Goal: Task Accomplishment & Management: Manage account settings

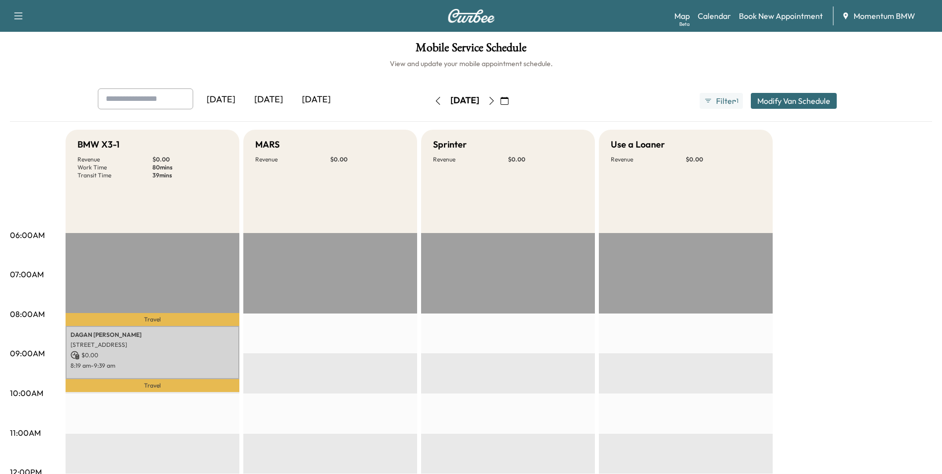
click at [435, 102] on icon "button" at bounding box center [437, 101] width 4 height 8
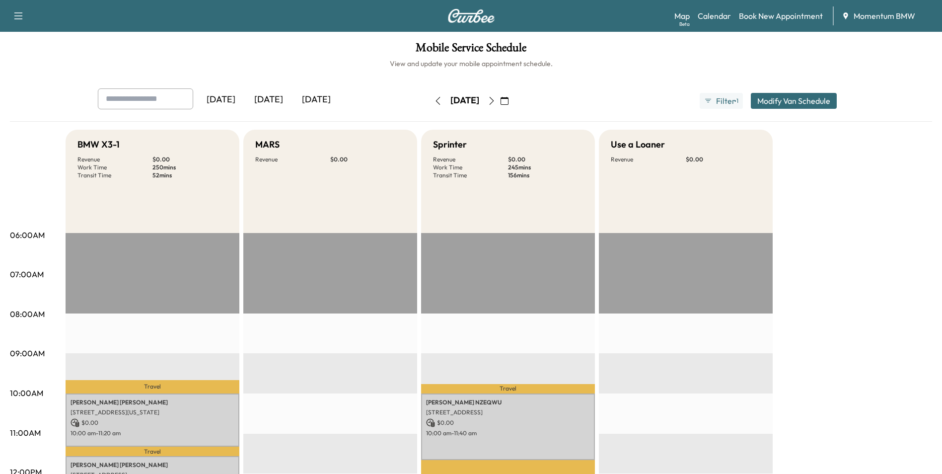
click at [434, 102] on icon "button" at bounding box center [438, 101] width 8 height 8
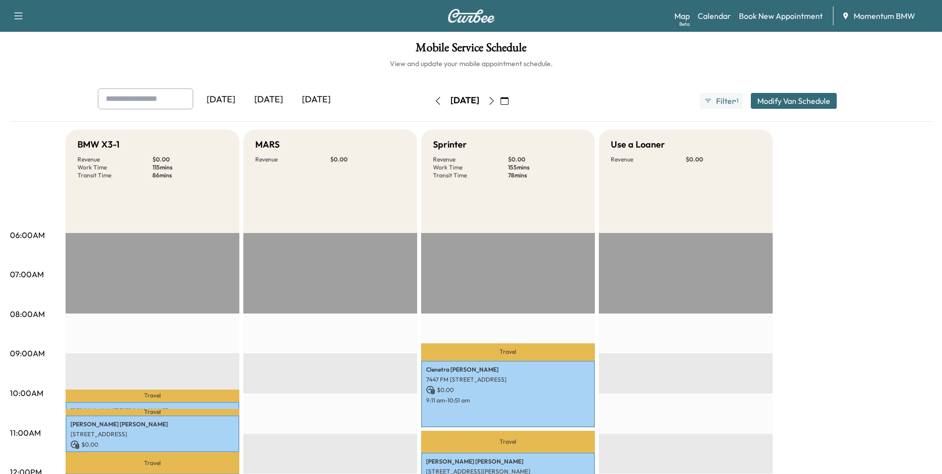
click at [495, 100] on icon "button" at bounding box center [491, 101] width 8 height 8
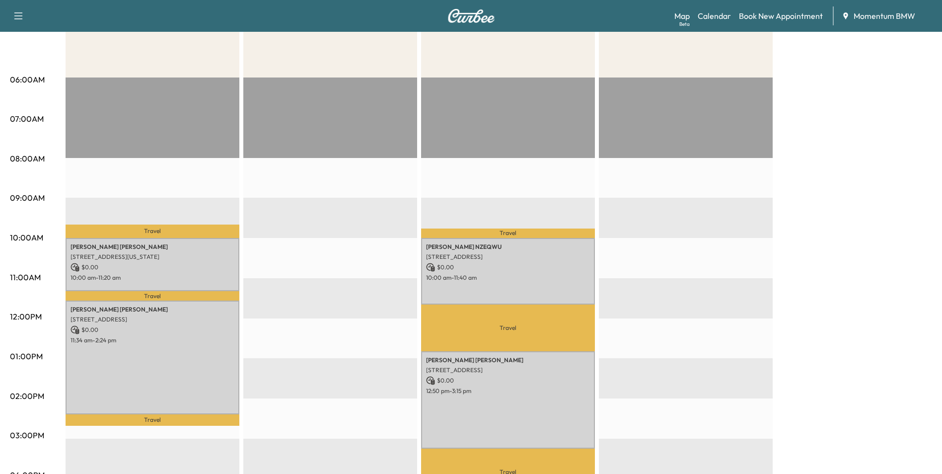
scroll to position [149, 0]
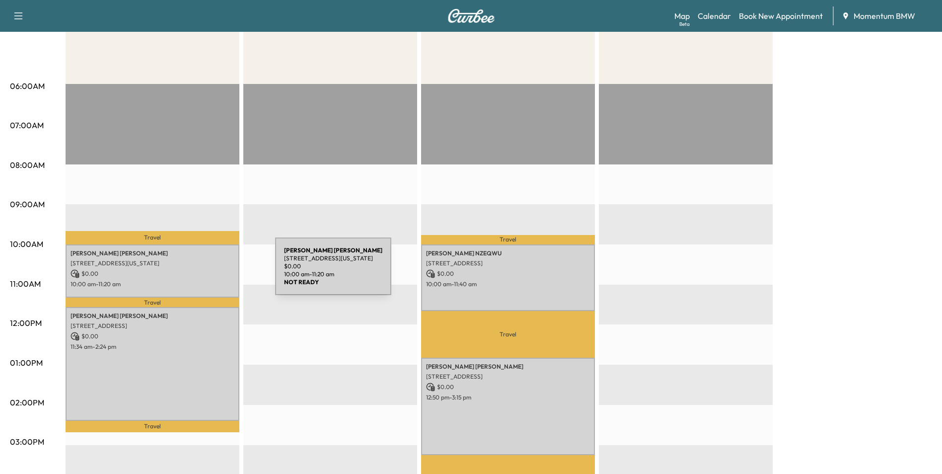
click at [201, 272] on p "$ 0.00" at bounding box center [152, 273] width 164 height 9
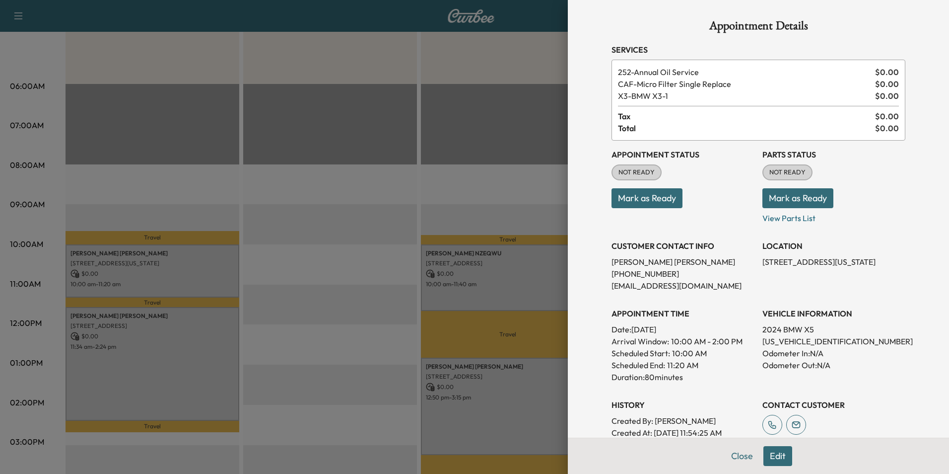
click at [621, 199] on button "Mark as Ready" at bounding box center [647, 198] width 71 height 20
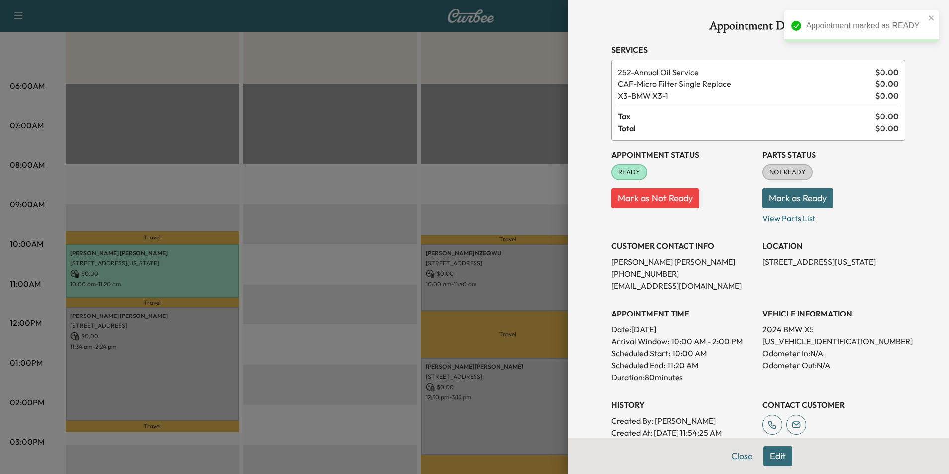
click at [732, 456] on button "Close" at bounding box center [742, 456] width 35 height 20
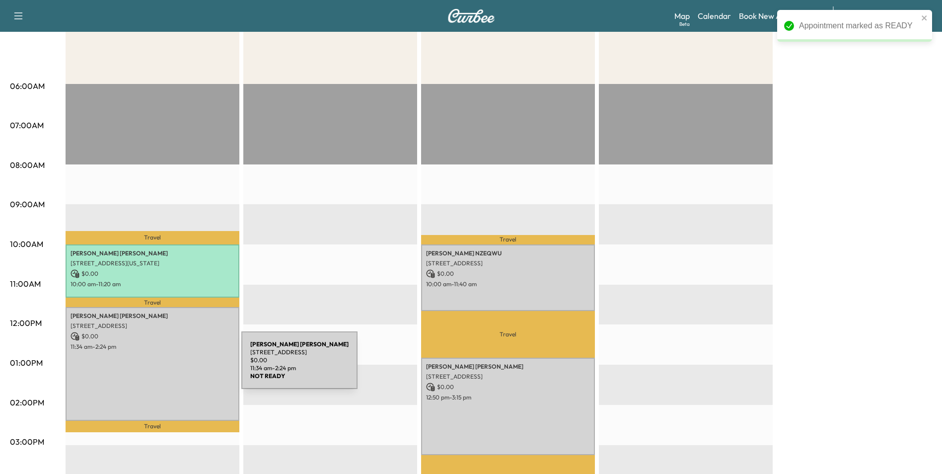
click at [167, 366] on div "[PERSON_NAME] [STREET_ADDRESS] $ 0.00 11:34 am - 2:24 pm" at bounding box center [153, 364] width 174 height 114
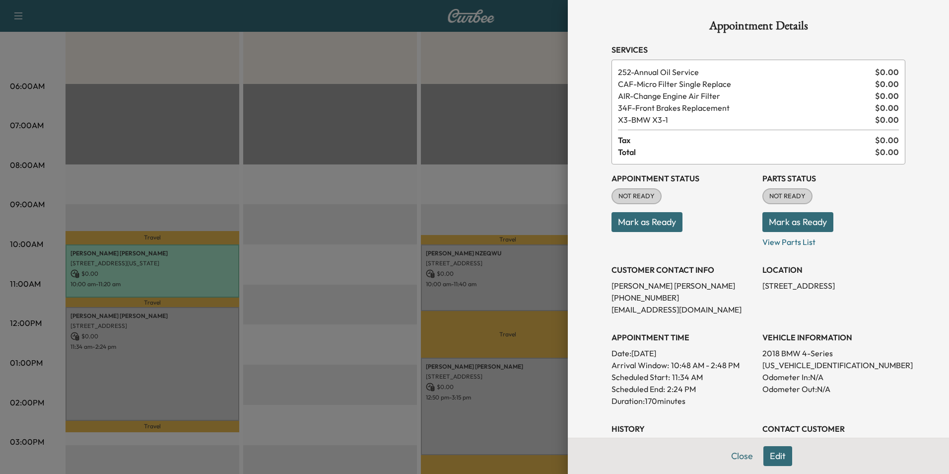
click at [635, 221] on button "Mark as Ready" at bounding box center [647, 222] width 71 height 20
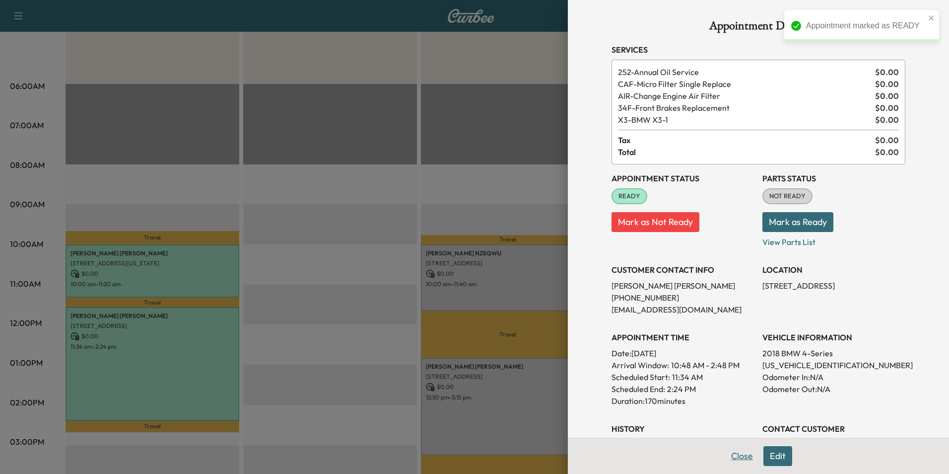
click at [740, 459] on button "Close" at bounding box center [742, 456] width 35 height 20
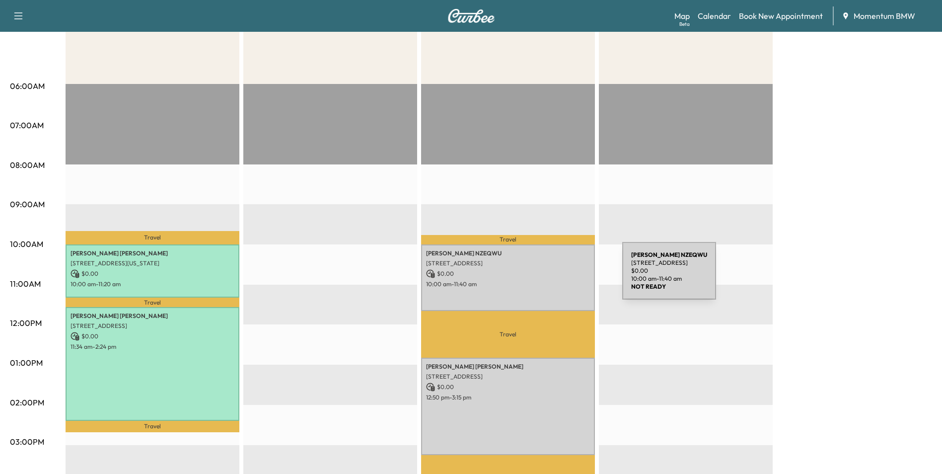
click at [548, 277] on div "[PERSON_NAME] [STREET_ADDRESS] $ 0.00 10:00 am - 11:40 am" at bounding box center [508, 277] width 174 height 67
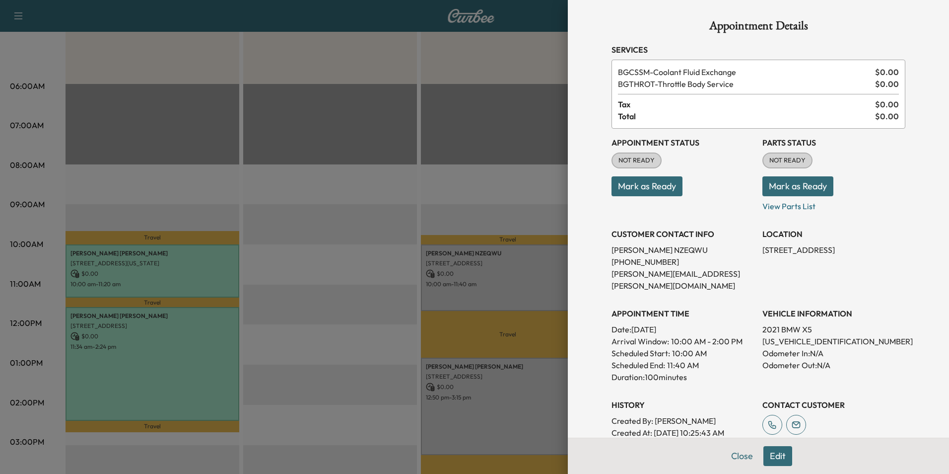
click at [644, 185] on button "Mark as Ready" at bounding box center [647, 186] width 71 height 20
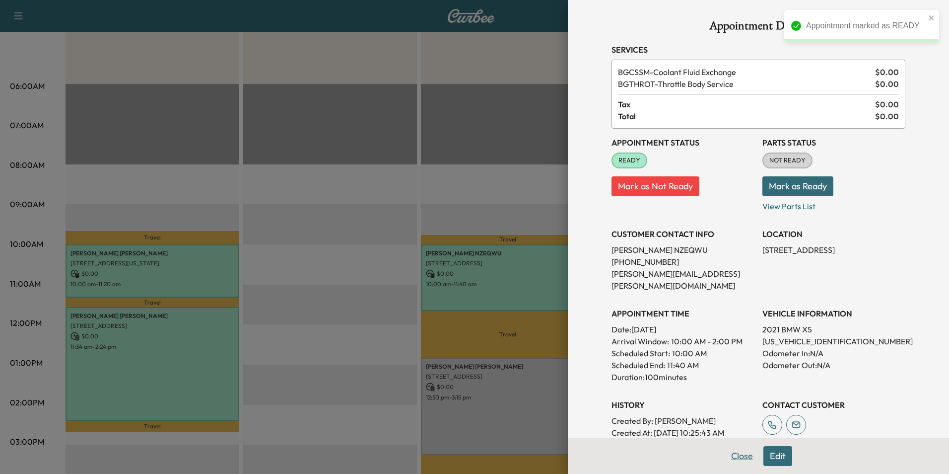
click at [733, 452] on button "Close" at bounding box center [742, 456] width 35 height 20
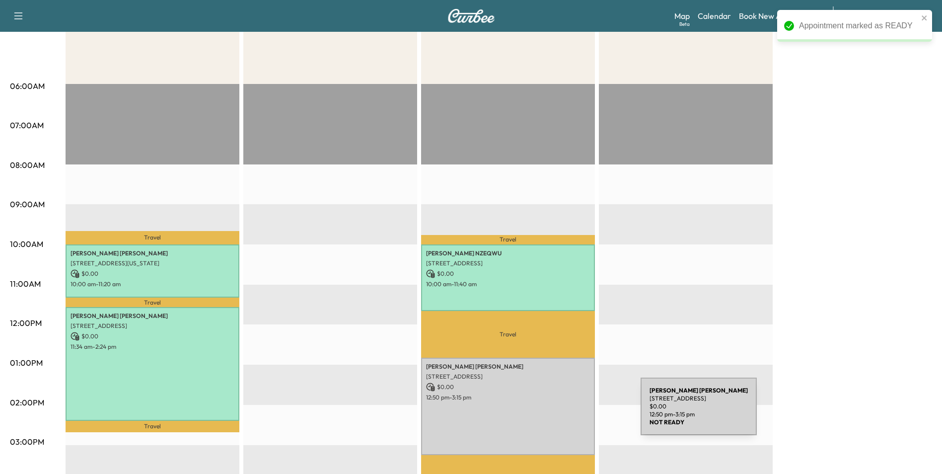
click at [566, 412] on div "[PERSON_NAME] [STREET_ADDRESS] $ 0.00 12:50 pm - 3:15 pm" at bounding box center [508, 405] width 174 height 97
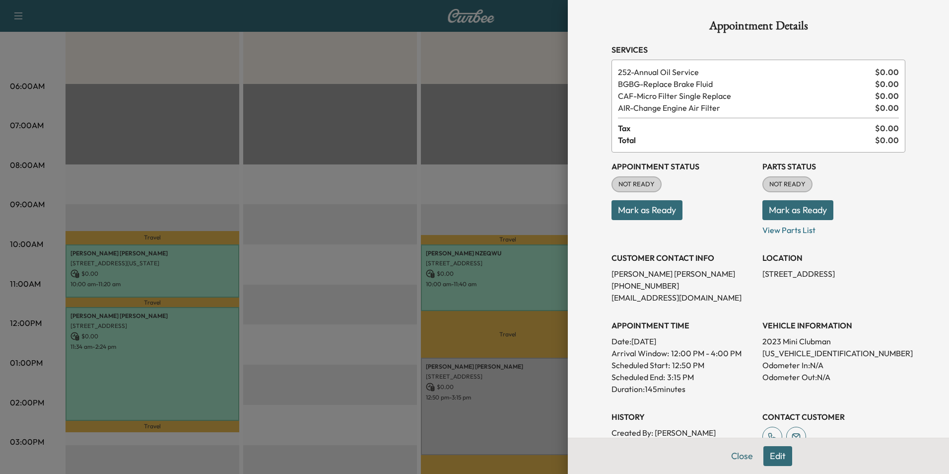
click at [640, 206] on button "Mark as Ready" at bounding box center [647, 210] width 71 height 20
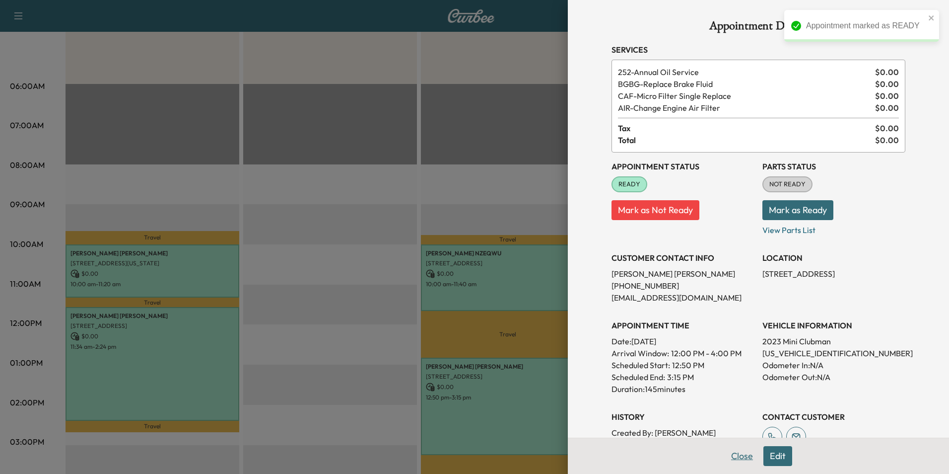
click at [734, 452] on button "Close" at bounding box center [742, 456] width 35 height 20
